Goal: Find specific page/section: Find specific page/section

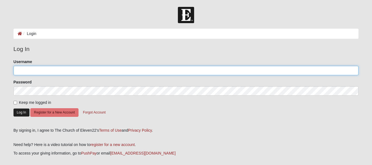
type input "Hoovers"
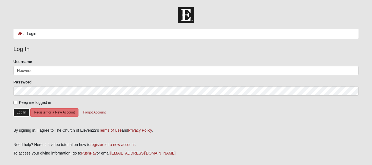
click at [19, 110] on button "Log In" at bounding box center [21, 112] width 16 height 8
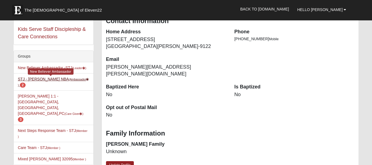
scroll to position [110, 0]
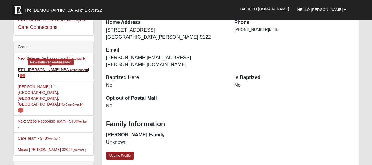
click at [27, 70] on link "STJ - Shari Hoover NBA (Ambassador ) 2" at bounding box center [53, 72] width 71 height 10
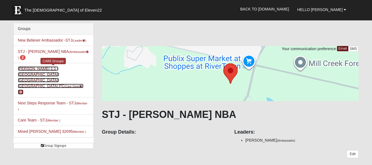
click at [35, 67] on link "Shari Hoover 1:1 -CA,DI,MA,PC (Care Giver ) 3" at bounding box center [51, 80] width 66 height 28
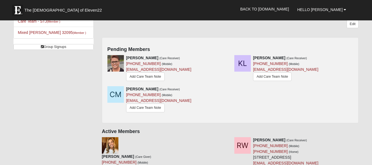
scroll to position [55, 0]
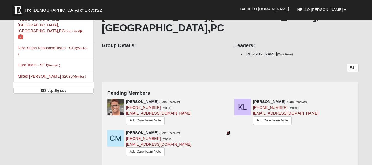
click at [227, 131] on icon at bounding box center [228, 133] width 4 height 4
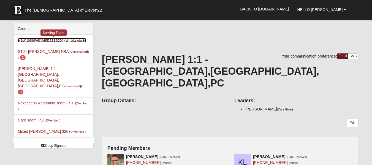
click at [55, 39] on link "New Believer Ambassador -STJ (Leader )" at bounding box center [52, 40] width 68 height 4
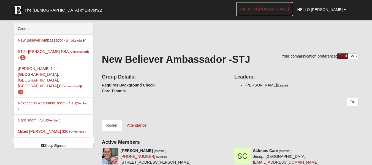
click at [266, 9] on link "Back to [DOMAIN_NAME]" at bounding box center [264, 9] width 57 height 14
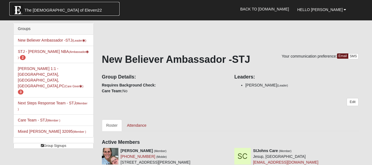
click at [19, 10] on img at bounding box center [17, 10] width 11 height 11
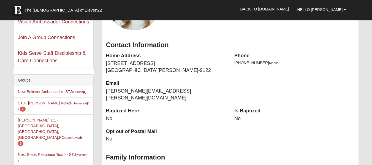
scroll to position [110, 0]
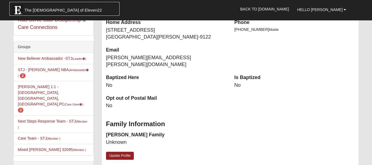
click at [27, 9] on span "The [DEMOGRAPHIC_DATA] of Eleven22" at bounding box center [62, 10] width 77 height 6
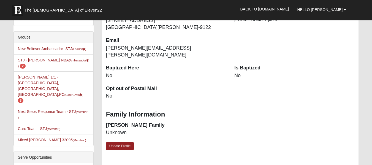
scroll to position [110, 0]
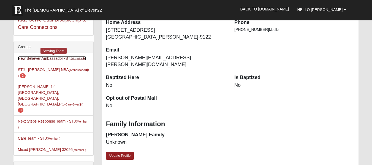
click at [24, 58] on link "New Believer Ambassador -STJ (Leader )" at bounding box center [52, 58] width 68 height 4
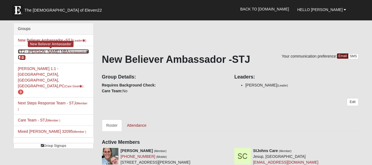
click at [48, 52] on link "STJ - Shari Hoover NBA (Ambassador ) 2" at bounding box center [53, 54] width 71 height 10
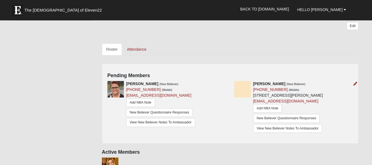
scroll to position [138, 0]
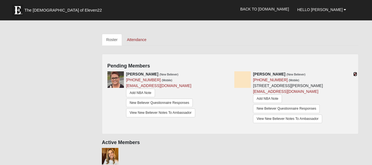
click at [355, 74] on icon at bounding box center [355, 74] width 4 height 4
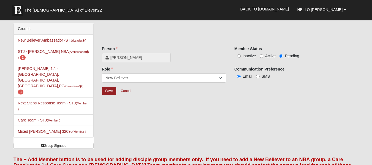
click at [135, 58] on span "[PERSON_NAME]" at bounding box center [138, 58] width 57 height 6
